Goal: Task Accomplishment & Management: Use online tool/utility

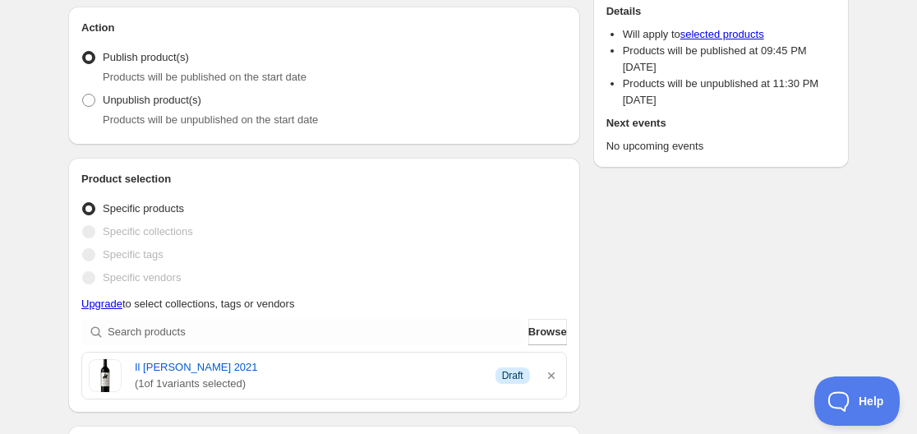
scroll to position [261, 0]
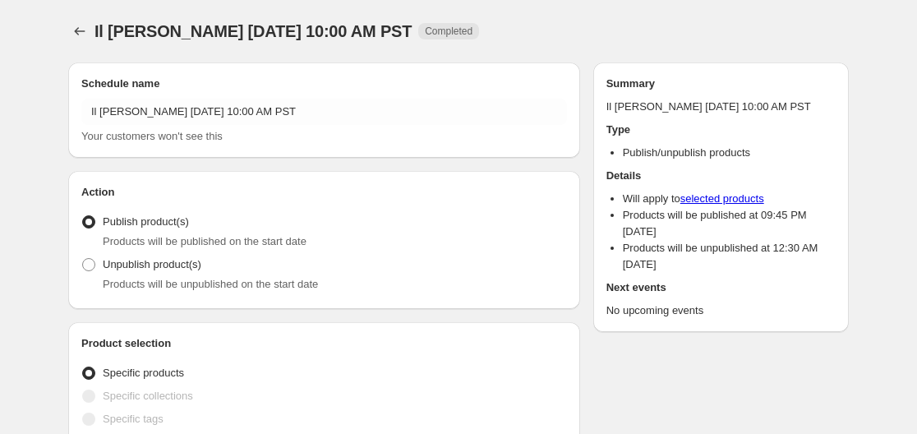
radio input "true"
checkbox input "true"
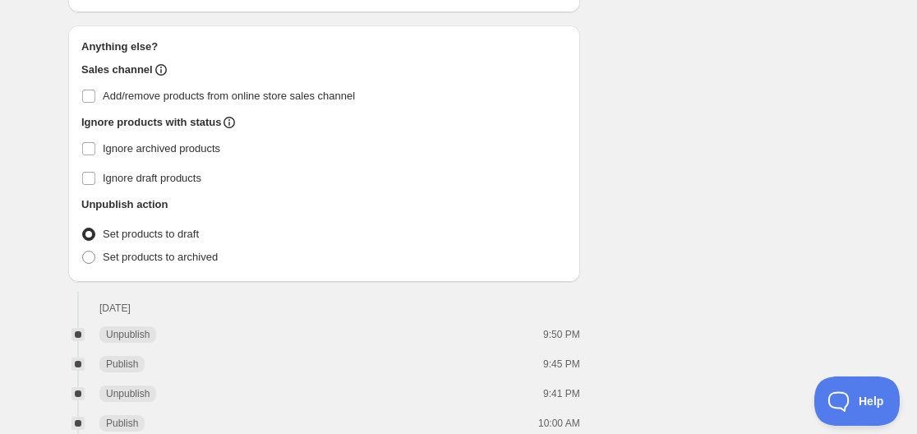
scroll to position [1197, 0]
